Goal: Task Accomplishment & Management: Manage account settings

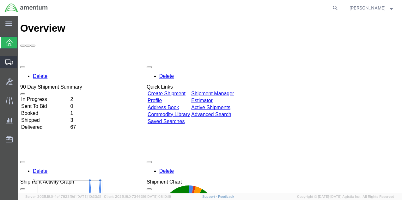
click at [0, 0] on span "Shipment Manager" at bounding box center [0, 0] width 0 height 0
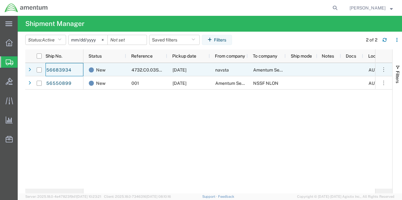
click at [53, 71] on link "56683934" at bounding box center [59, 70] width 26 height 10
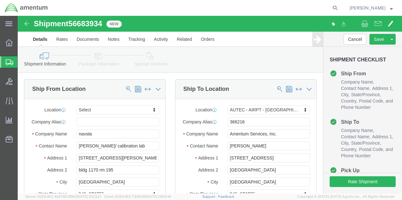
select select
select select "53953"
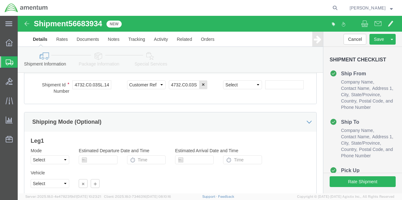
scroll to position [425, 0]
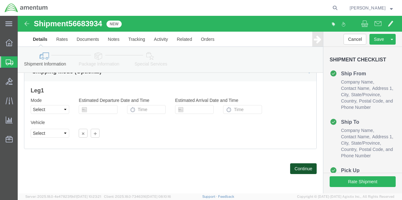
click button "Continue"
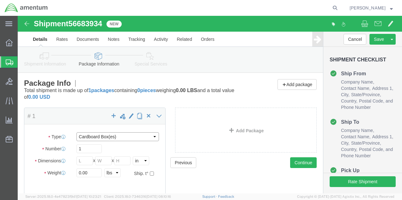
click select "Select BCK Boxes Bale(s) Basket(s) Bolt(s) Bottle(s) Buckets Bulk Bundle(s) Can…"
select select "CASE"
click select "Select BCK Boxes Bale(s) Basket(s) Bolt(s) Bottle(s) Buckets Bulk Bundle(s) Can…"
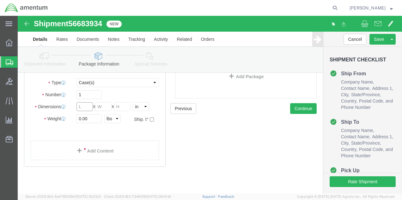
click input "text"
type input "29"
type input "23"
type input "16"
click input "0.00"
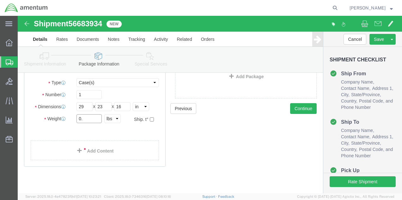
type input "0"
type input "53"
click link "Add Content"
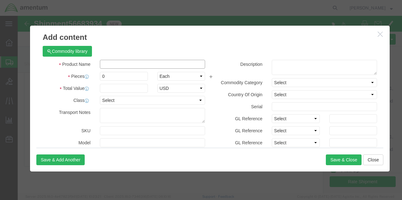
click input "text"
type input "electronic test equipment"
type input "1"
type input "60000"
click select "Select 50 55 60 65 70 85 92.5 100 125 175 250 300 400"
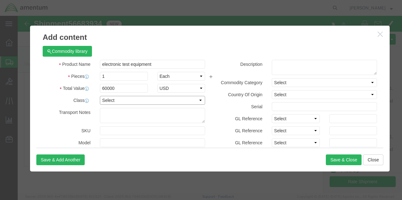
select select "125"
click select "Select 50 55 60 65 70 85 92.5 100 125 175 250 300 400"
click button "Save & Add Another"
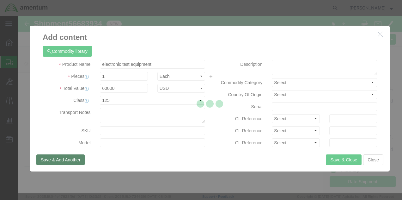
select select "EA"
select select
select select "USD"
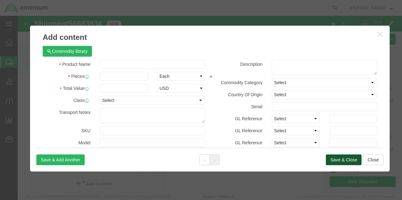
click button "Save & Close"
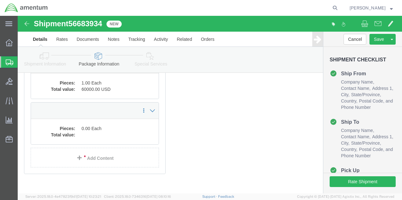
scroll to position [132, 0]
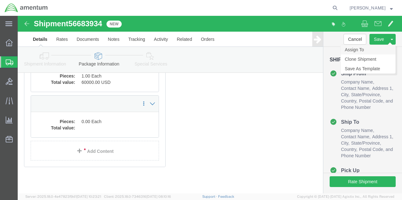
click link "Assign To"
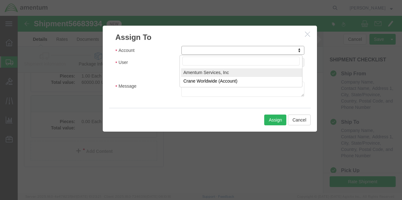
select select "101678"
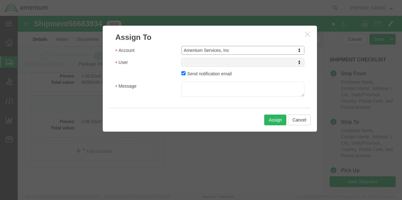
select select
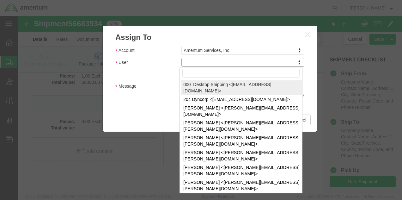
drag, startPoint x: 216, startPoint y: 63, endPoint x: 198, endPoint y: 47, distance: 23.7
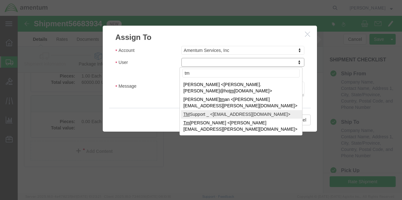
type input "tm"
select select "51622"
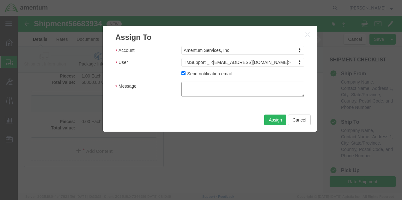
click textarea "Message"
type textarea "please send by cheapest freight to arrive NLT [DATE]."
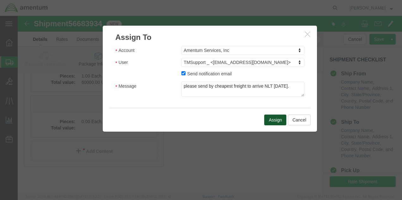
click button "Assign"
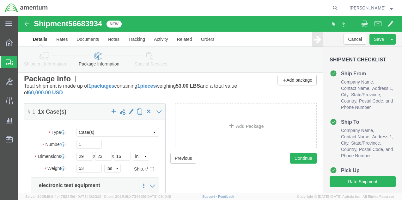
scroll to position [0, 0]
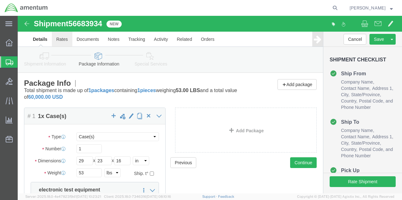
click link "Rates"
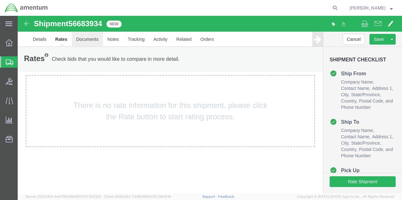
click at [80, 37] on link "Documents" at bounding box center [87, 39] width 31 height 15
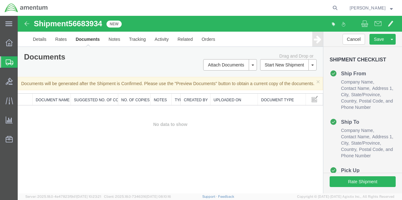
click at [0, 0] on span "Shipment Manager" at bounding box center [0, 0] width 0 height 0
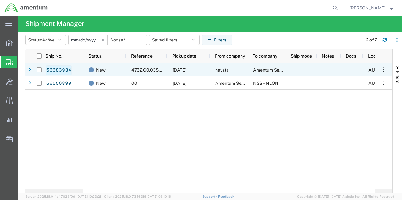
click at [53, 72] on link "56683934" at bounding box center [59, 70] width 26 height 10
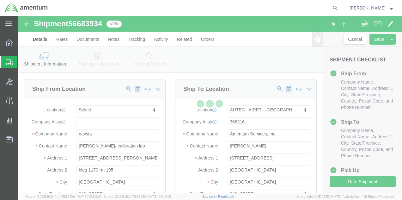
select select
select select "53953"
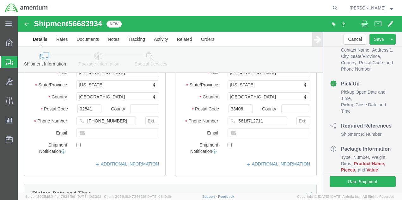
scroll to position [110, 0]
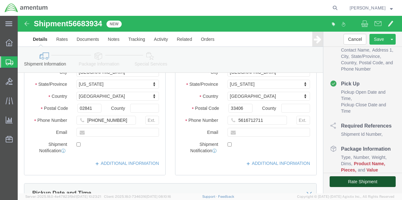
click button "Rate Shipment"
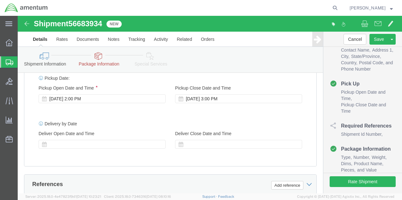
scroll to position [276, 0]
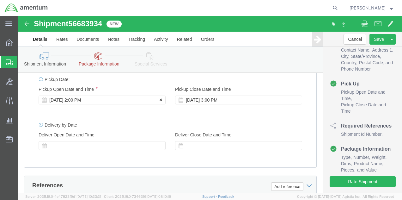
click div "[DATE] 2:00 PM"
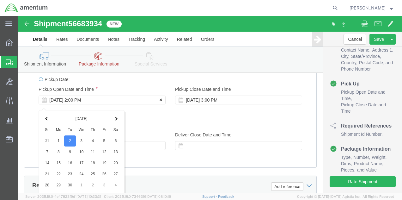
scroll to position [390, 0]
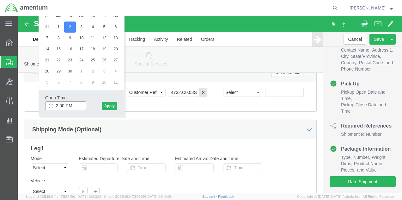
click input "2:00 PM"
type input "2"
type input "10:00 AM"
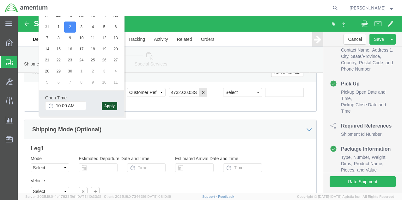
click button "Apply"
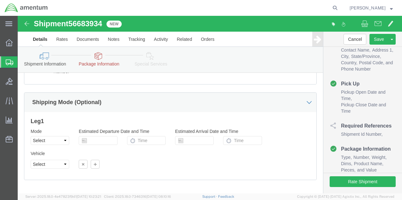
scroll to position [452, 0]
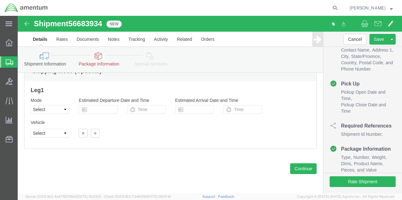
click link "Package Information"
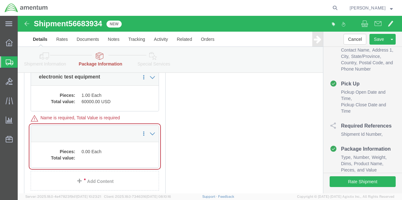
scroll to position [160, 0]
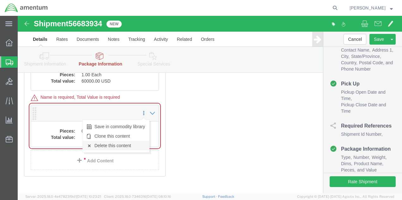
click link "Delete this content"
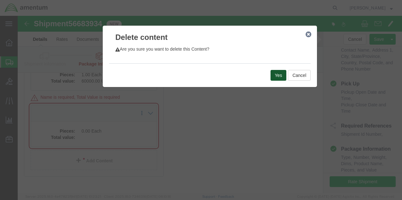
click button "Yes"
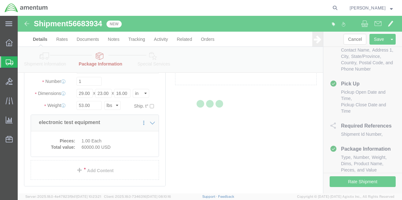
select select "CASE"
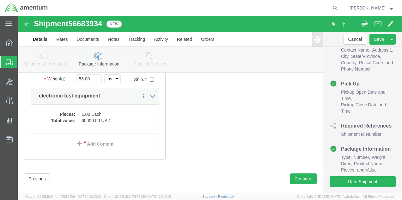
scroll to position [68, 0]
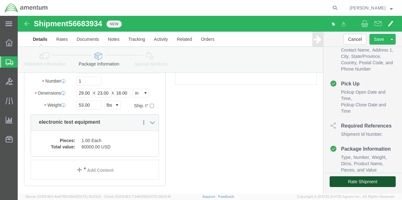
click button "Rate Shipment"
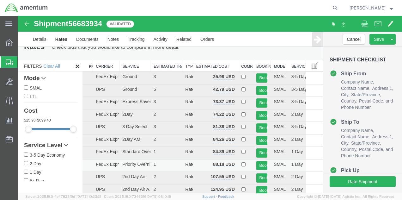
scroll to position [12, 0]
